Goal: Task Accomplishment & Management: Complete application form

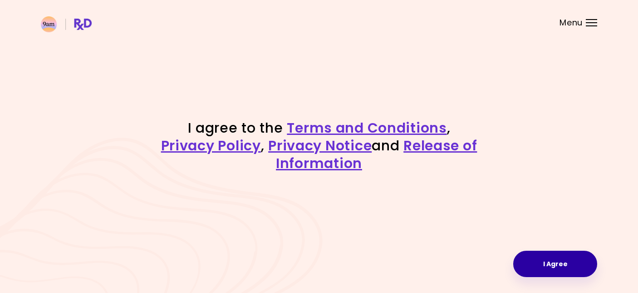
click at [544, 261] on button "I Agree" at bounding box center [555, 263] width 84 height 26
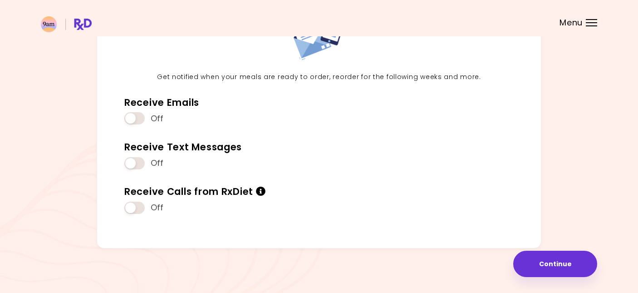
scroll to position [86, 0]
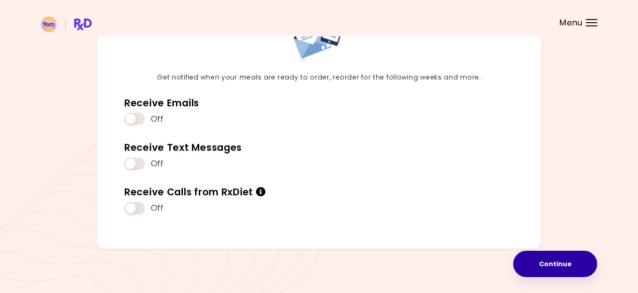
click at [546, 261] on button "Continue" at bounding box center [555, 263] width 84 height 26
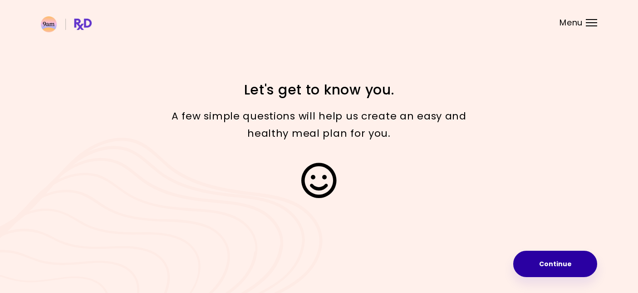
click at [546, 262] on button "Continue" at bounding box center [555, 263] width 84 height 26
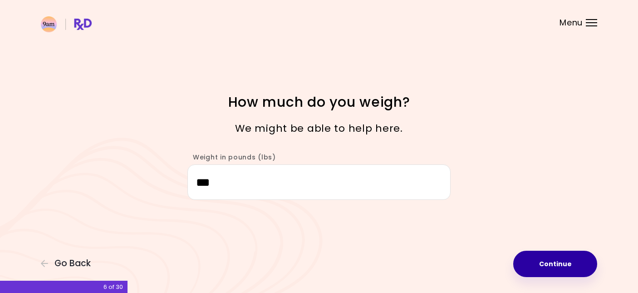
click at [568, 265] on button "Continue" at bounding box center [555, 263] width 84 height 26
select select "****"
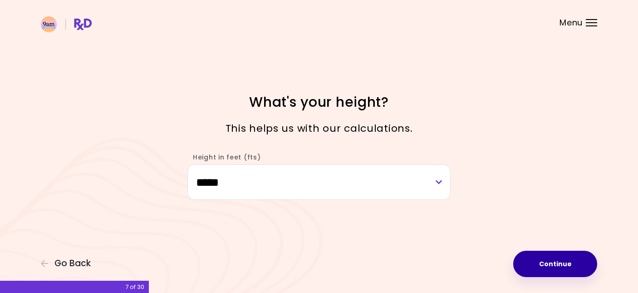
click at [568, 265] on button "Continue" at bounding box center [555, 263] width 84 height 26
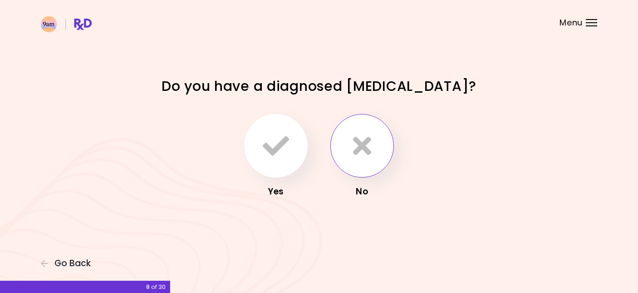
click at [369, 158] on icon "button" at bounding box center [362, 145] width 18 height 26
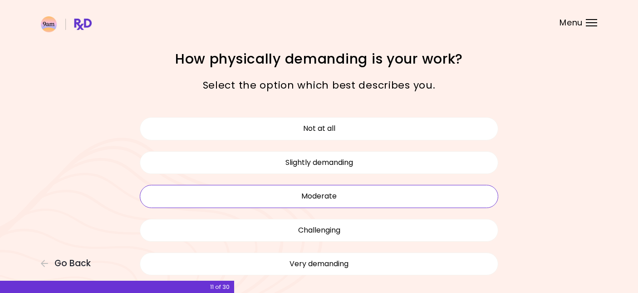
click at [370, 194] on button "Moderate" at bounding box center [319, 196] width 358 height 23
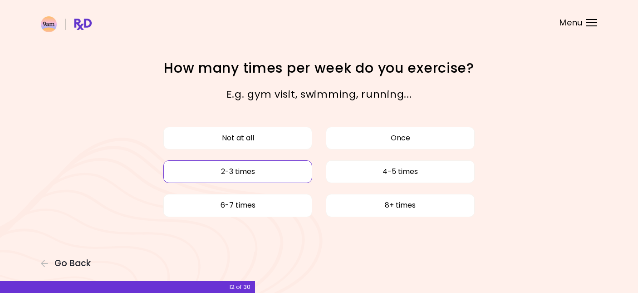
click at [274, 171] on button "2-3 times" at bounding box center [237, 171] width 149 height 23
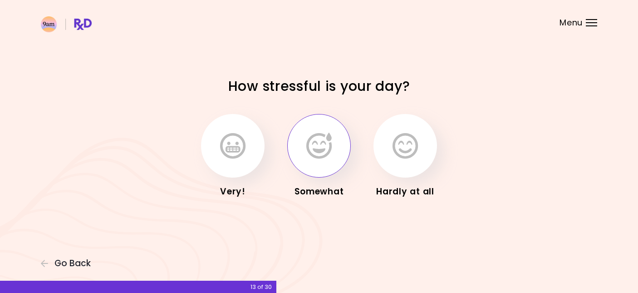
click at [316, 164] on button "button" at bounding box center [319, 146] width 64 height 64
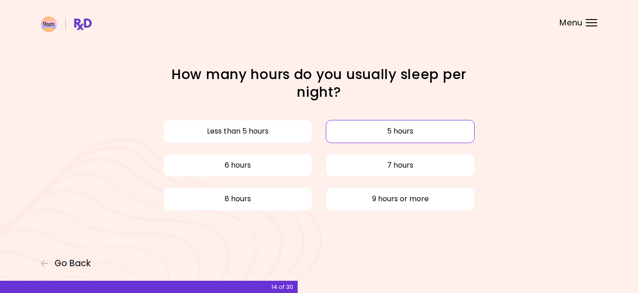
click at [366, 139] on button "5 hours" at bounding box center [400, 131] width 149 height 23
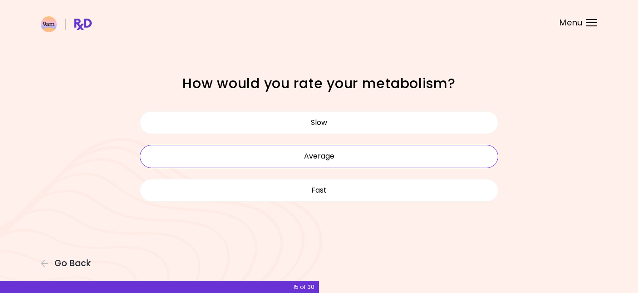
click at [353, 155] on button "Average" at bounding box center [319, 156] width 358 height 23
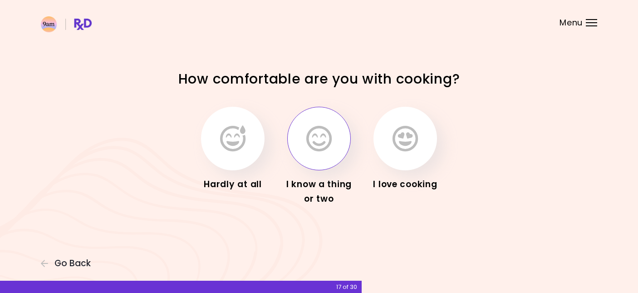
click at [327, 155] on button "button" at bounding box center [319, 139] width 64 height 64
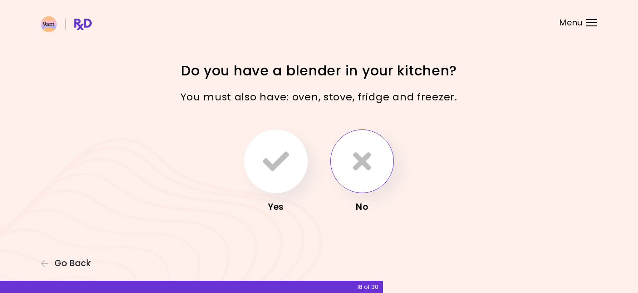
click at [348, 167] on button "button" at bounding box center [362, 161] width 64 height 64
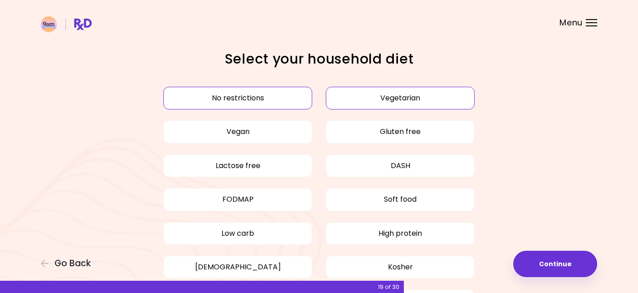
click at [365, 101] on button "Vegetarian" at bounding box center [400, 98] width 149 height 23
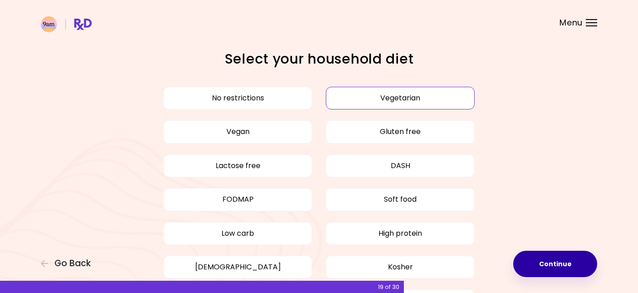
click at [539, 260] on button "Continue" at bounding box center [555, 263] width 84 height 26
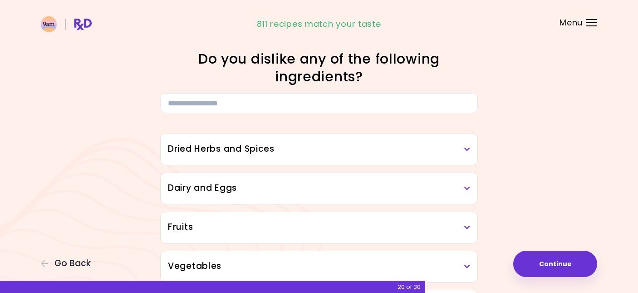
click at [371, 159] on div "Dried Herbs and Spices" at bounding box center [319, 149] width 317 height 31
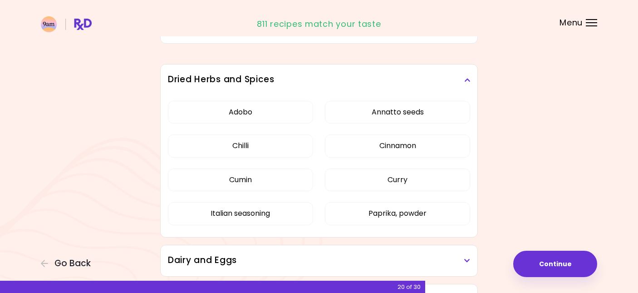
scroll to position [79, 0]
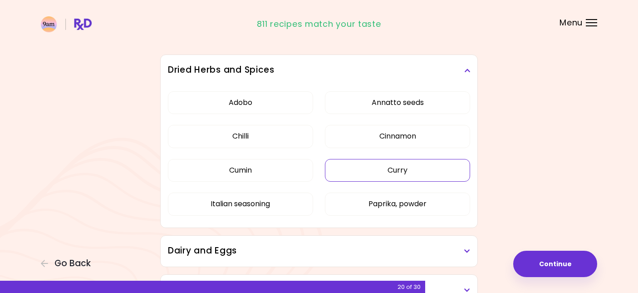
click at [382, 168] on button "Curry" at bounding box center [397, 170] width 145 height 23
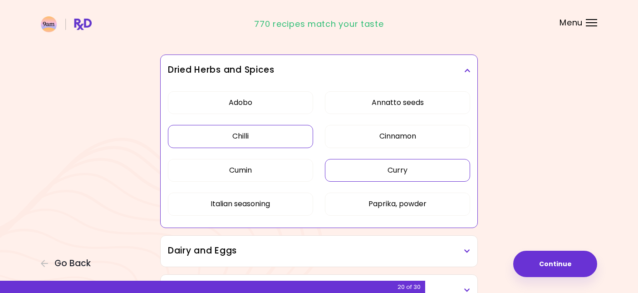
click at [269, 141] on button "Chilli" at bounding box center [240, 136] width 145 height 23
click at [261, 178] on button "Cumin" at bounding box center [240, 170] width 145 height 23
click at [341, 203] on button "Paprika, powder" at bounding box center [397, 203] width 145 height 23
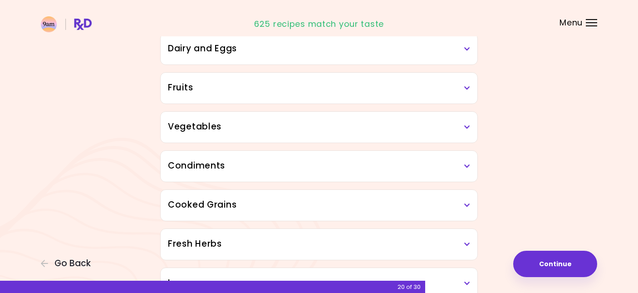
scroll to position [289, 0]
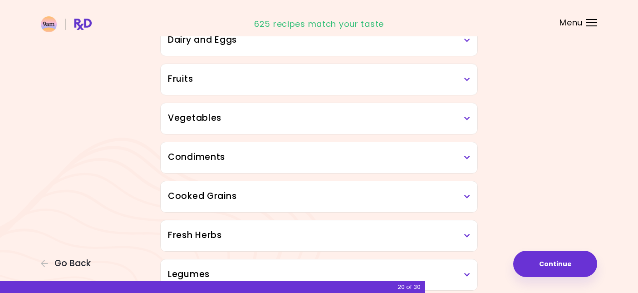
click at [299, 92] on div "Fruits" at bounding box center [319, 79] width 317 height 31
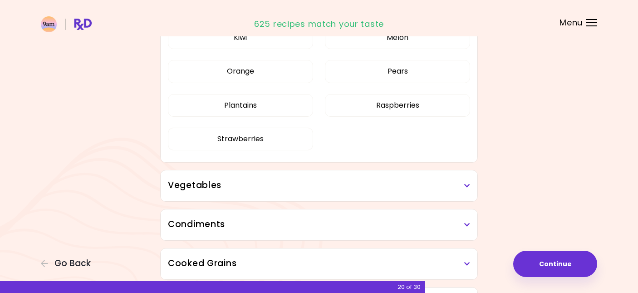
click at [300, 116] on div "Apples Bananas Blueberries Grapes Kiwi Melon Orange Pears Plantains Raspberries…" at bounding box center [319, 58] width 302 height 210
click at [327, 182] on h3 "Vegetables" at bounding box center [319, 185] width 302 height 13
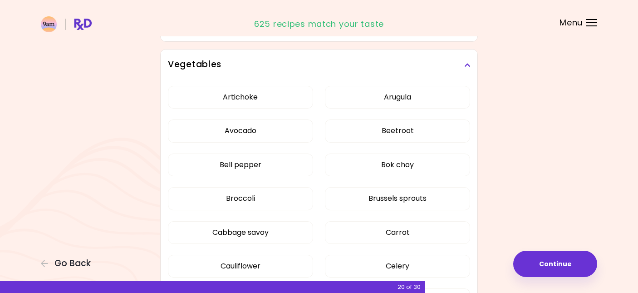
scroll to position [413, 0]
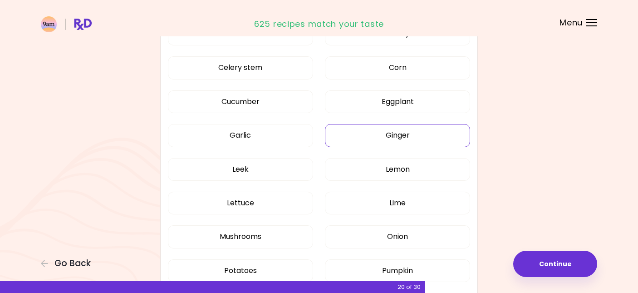
scroll to position [440, 0]
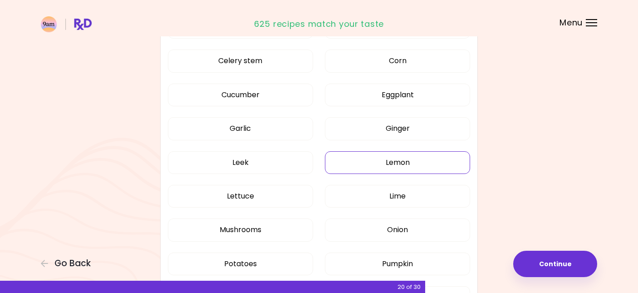
click at [370, 161] on button "Lemon" at bounding box center [397, 162] width 145 height 23
click at [365, 132] on button "Ginger" at bounding box center [397, 128] width 145 height 23
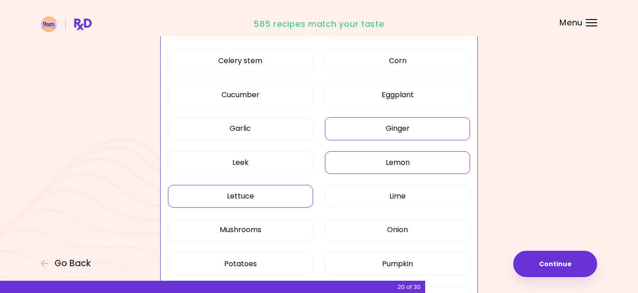
click at [272, 201] on button "Lettuce" at bounding box center [240, 196] width 145 height 23
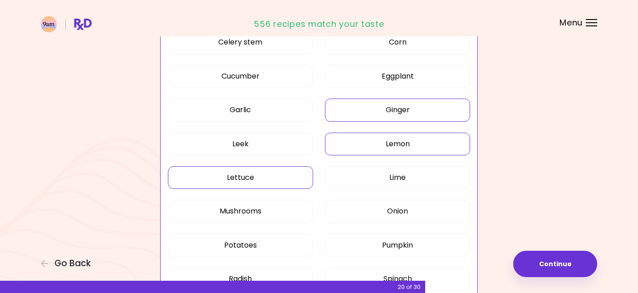
scroll to position [465, 0]
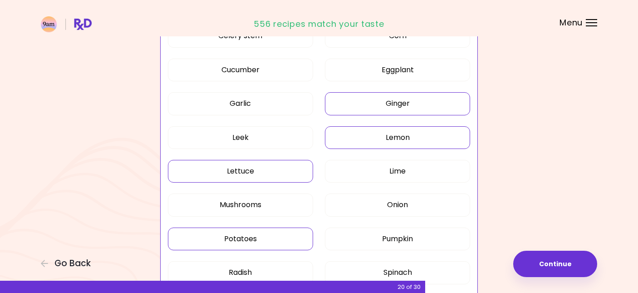
click at [269, 234] on button "Potatoes" at bounding box center [240, 238] width 145 height 23
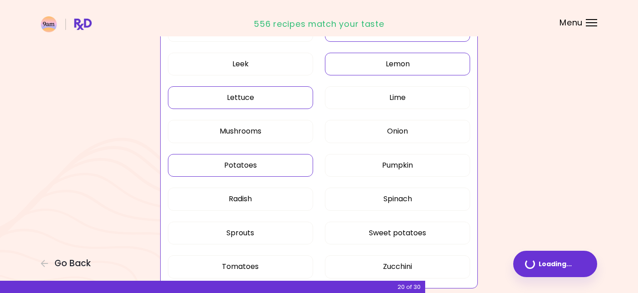
scroll to position [560, 0]
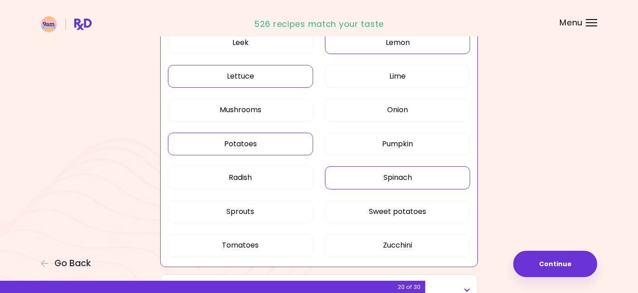
click at [362, 181] on button "Spinach" at bounding box center [397, 177] width 145 height 23
click at [289, 241] on button "Tomatoes" at bounding box center [240, 245] width 145 height 23
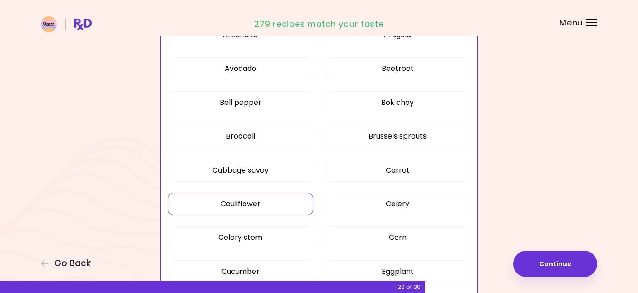
scroll to position [191, 0]
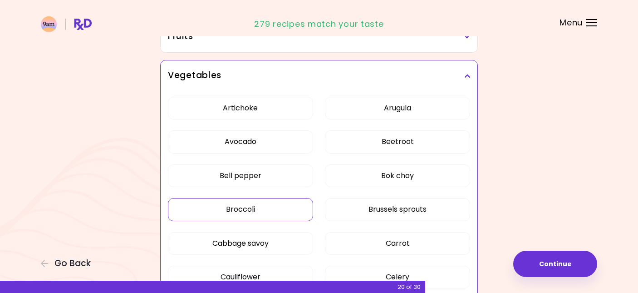
click at [267, 211] on button "Broccoli" at bounding box center [240, 209] width 145 height 23
click at [266, 176] on button "Bell pepper" at bounding box center [240, 175] width 145 height 23
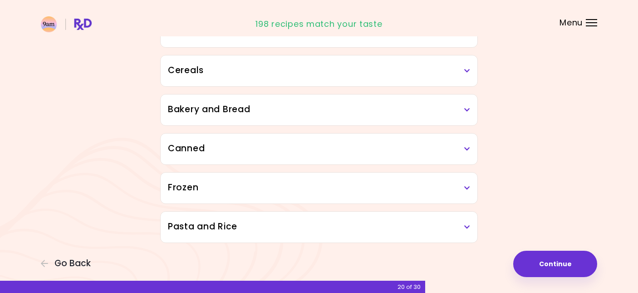
scroll to position [1013, 0]
click at [570, 259] on button "Continue" at bounding box center [555, 263] width 84 height 26
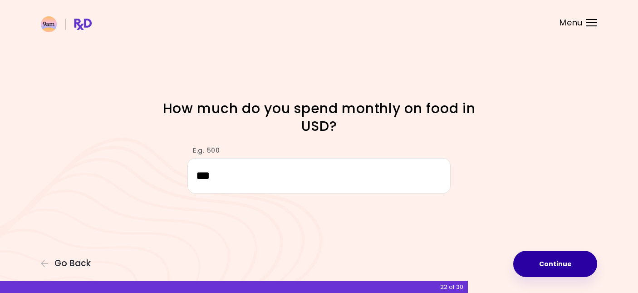
type input "***"
click at [541, 264] on button "Continue" at bounding box center [555, 263] width 84 height 26
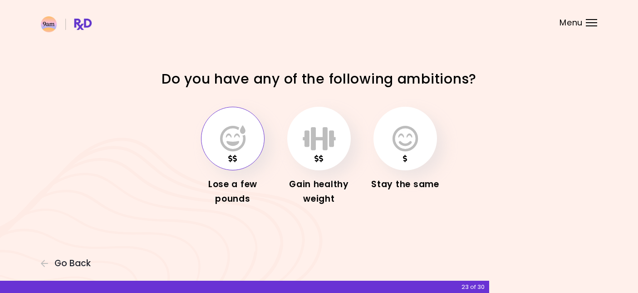
click at [250, 137] on button "button" at bounding box center [233, 139] width 64 height 64
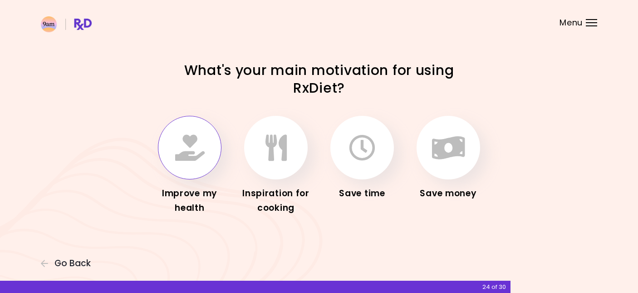
click at [181, 163] on button "button" at bounding box center [190, 148] width 64 height 64
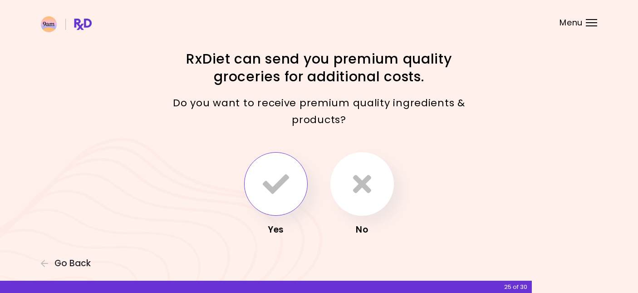
click at [270, 179] on icon "button" at bounding box center [276, 184] width 26 height 26
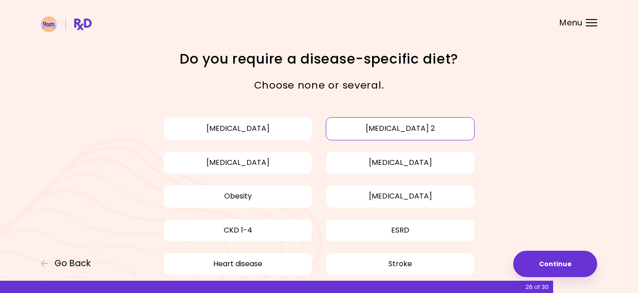
click at [338, 131] on button "[MEDICAL_DATA] 2" at bounding box center [400, 128] width 149 height 23
click at [533, 264] on button "Continue" at bounding box center [555, 263] width 84 height 26
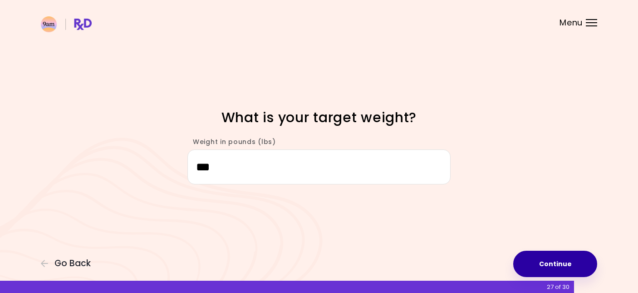
type input "***"
click at [531, 270] on button "Continue" at bounding box center [555, 263] width 84 height 26
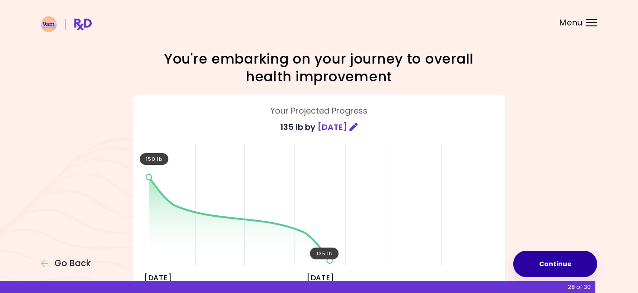
click at [531, 268] on button "Continue" at bounding box center [555, 263] width 84 height 26
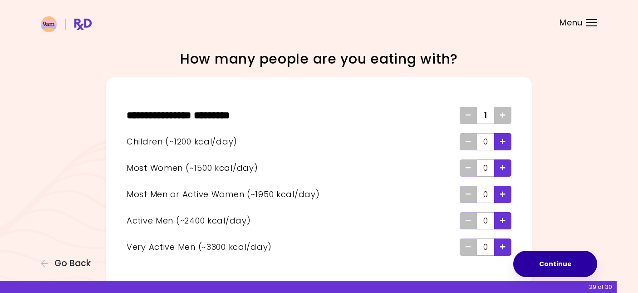
click at [531, 268] on button "Continue" at bounding box center [555, 263] width 84 height 26
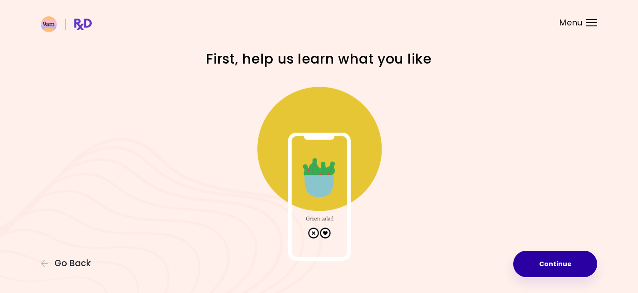
click at [531, 268] on button "Continue" at bounding box center [555, 263] width 84 height 26
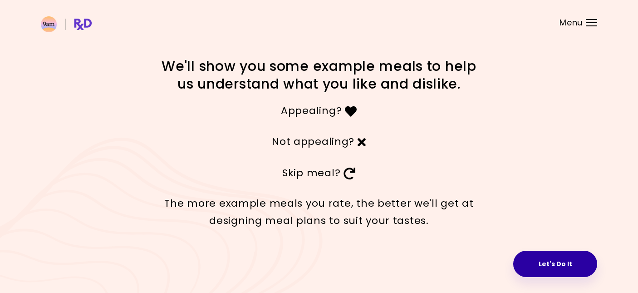
click at [537, 264] on button "Let's Do It" at bounding box center [555, 263] width 84 height 26
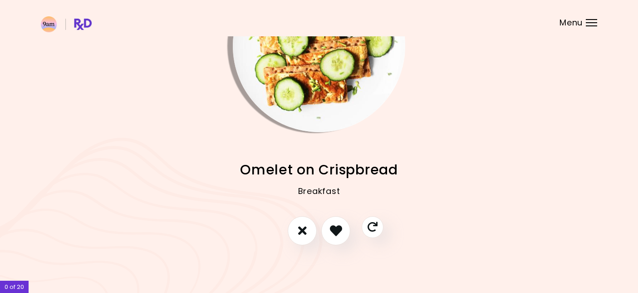
scroll to position [78, 0]
click at [377, 235] on button "Skip" at bounding box center [372, 227] width 25 height 25
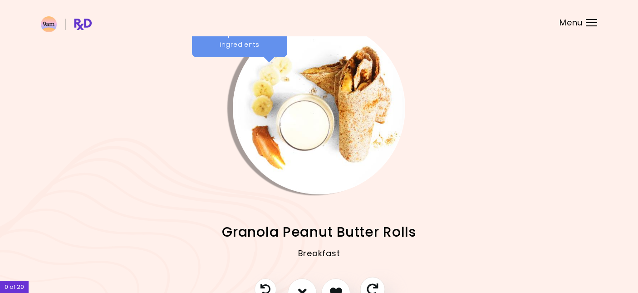
scroll to position [43, 0]
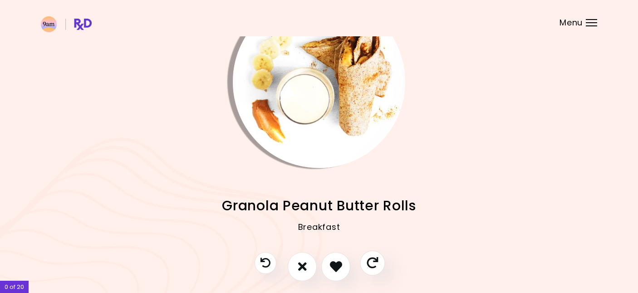
click at [376, 257] on icon "Skip" at bounding box center [372, 262] width 11 height 11
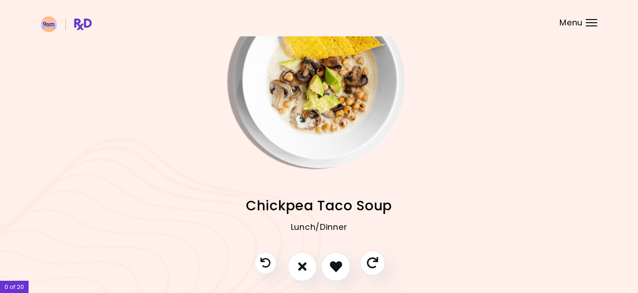
click at [376, 257] on icon "Skip" at bounding box center [372, 262] width 11 height 11
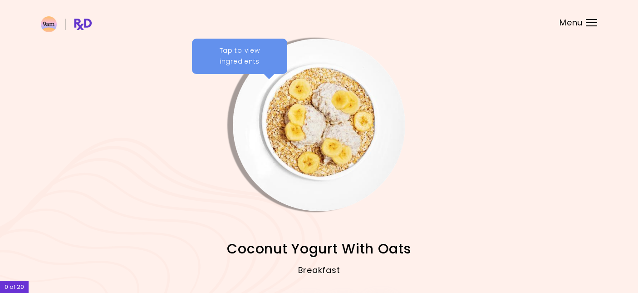
scroll to position [0, 0]
click at [572, 21] on span "Menu" at bounding box center [570, 23] width 23 height 8
